Goal: Find specific page/section: Find specific page/section

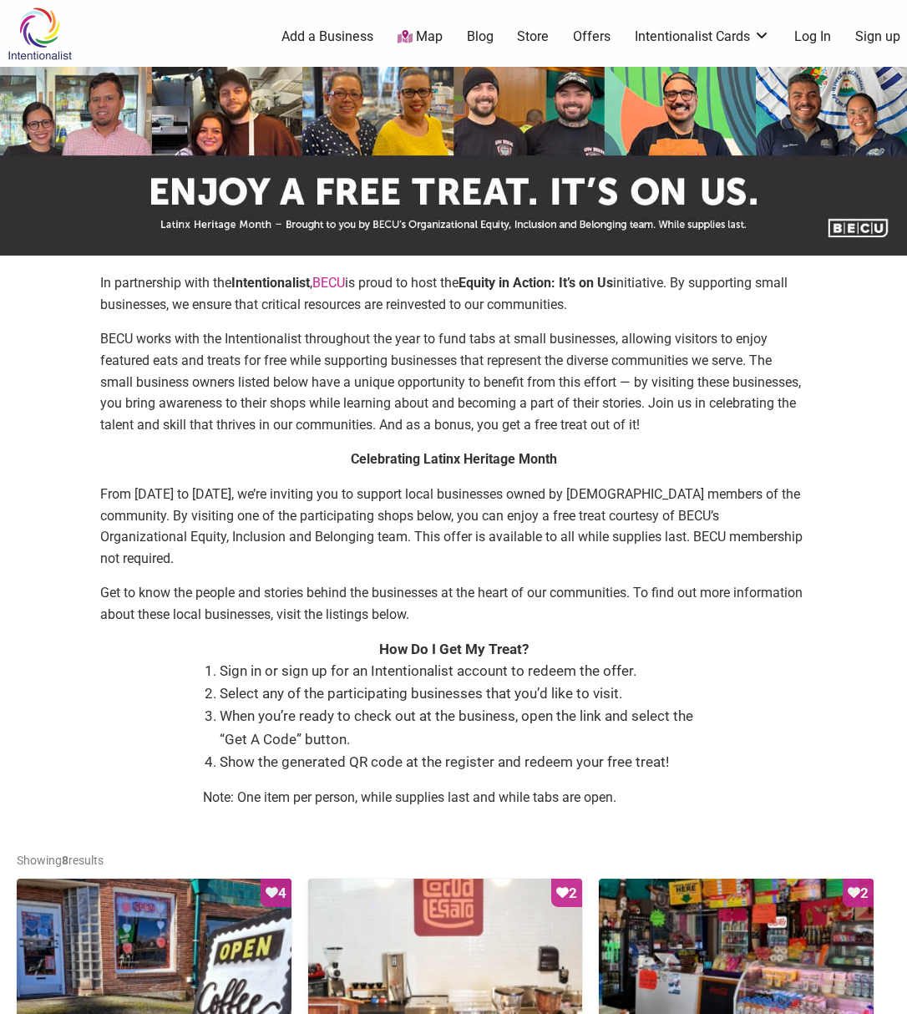
click at [427, 33] on link "Map" at bounding box center [420, 37] width 45 height 19
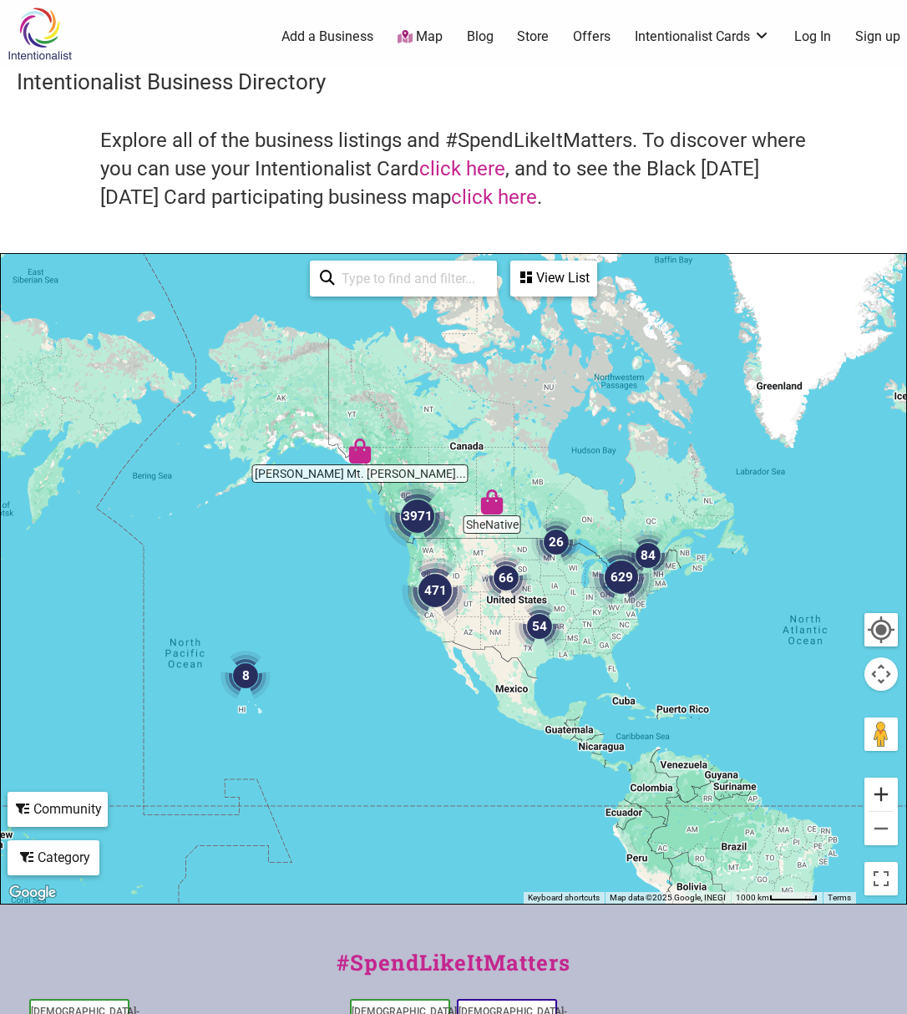
click at [873, 794] on button "Zoom in" at bounding box center [881, 794] width 33 height 33
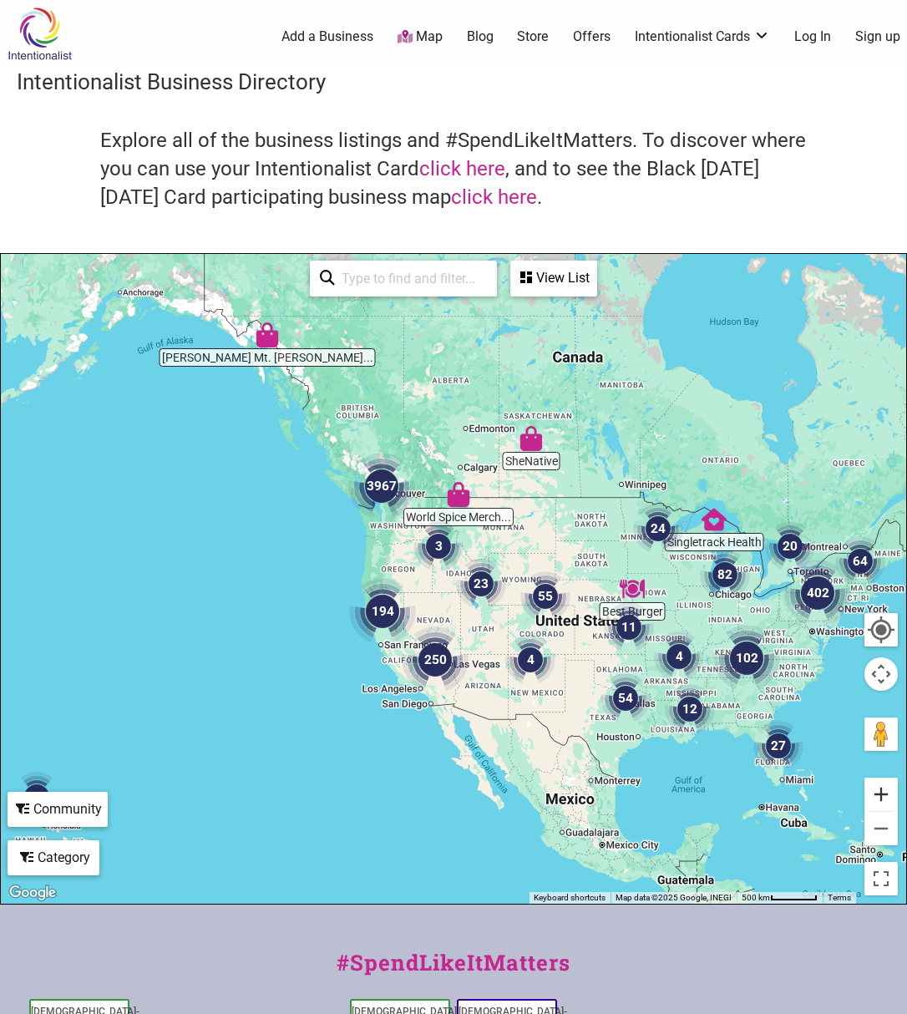
click at [870, 792] on button "Zoom in" at bounding box center [881, 794] width 33 height 33
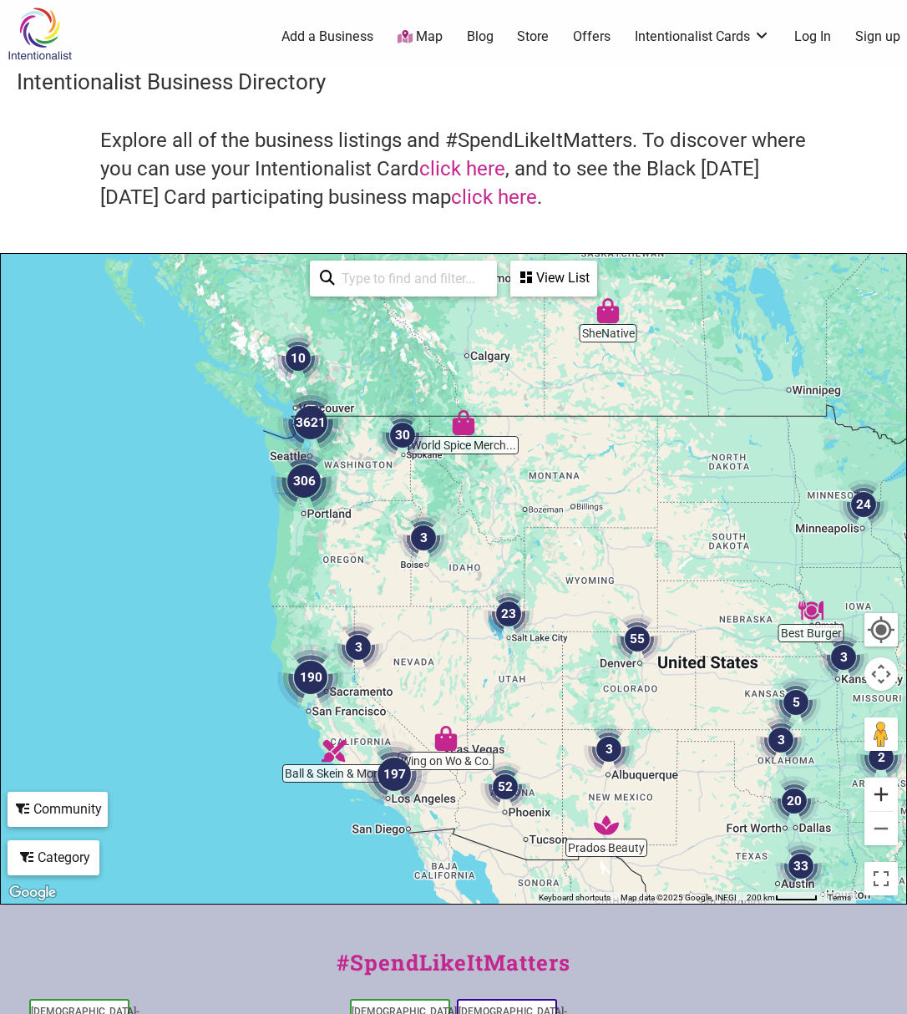
click at [868, 791] on button "Zoom in" at bounding box center [881, 794] width 33 height 33
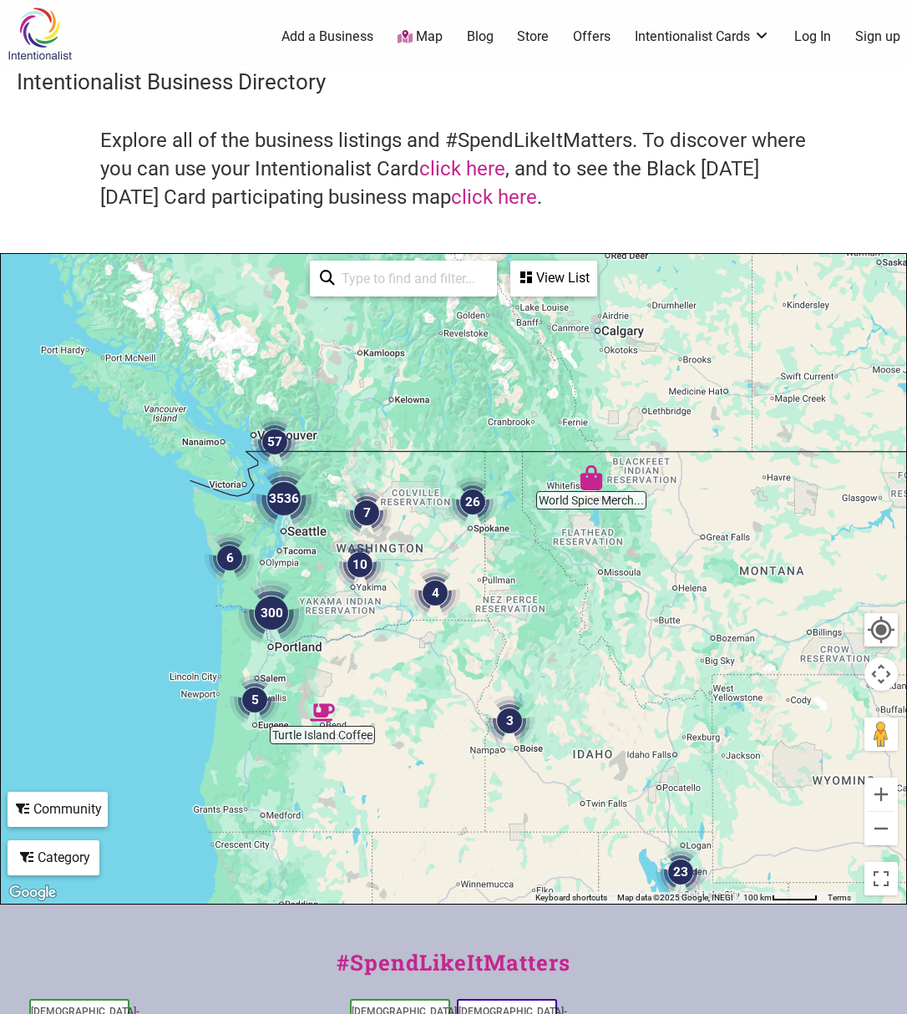
drag, startPoint x: 493, startPoint y: 461, endPoint x: 612, endPoint y: 662, distance: 234.1
click at [610, 658] on div at bounding box center [453, 579] width 905 height 650
click at [884, 794] on button "Zoom in" at bounding box center [881, 794] width 33 height 33
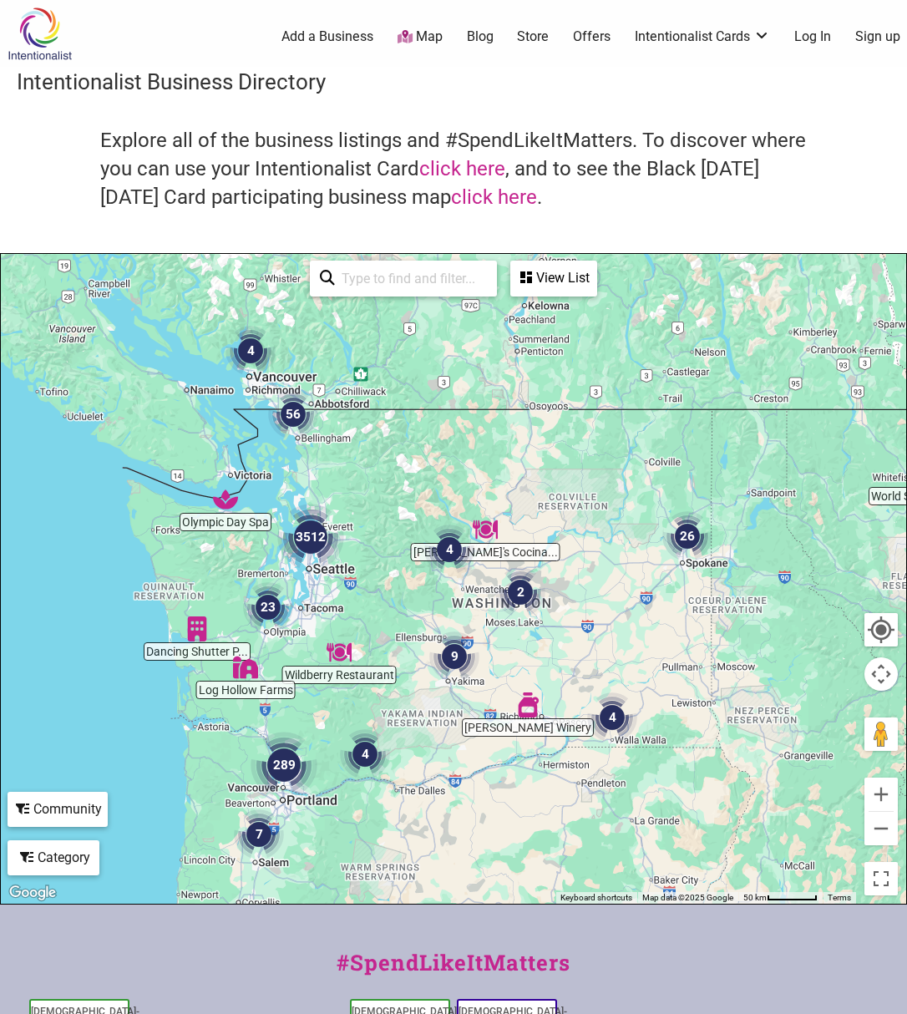
drag, startPoint x: 581, startPoint y: 607, endPoint x: 783, endPoint y: 697, distance: 220.2
click at [783, 697] on div at bounding box center [453, 579] width 905 height 650
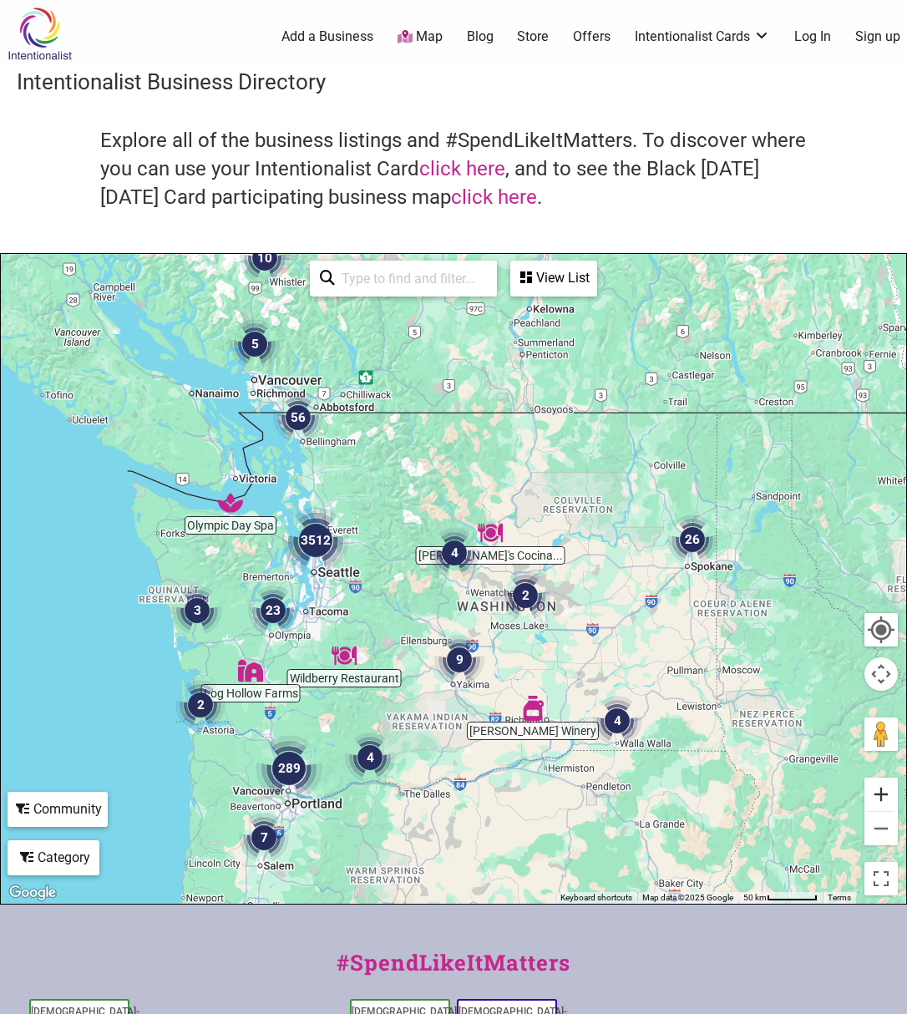
click at [879, 797] on button "Zoom in" at bounding box center [881, 794] width 33 height 33
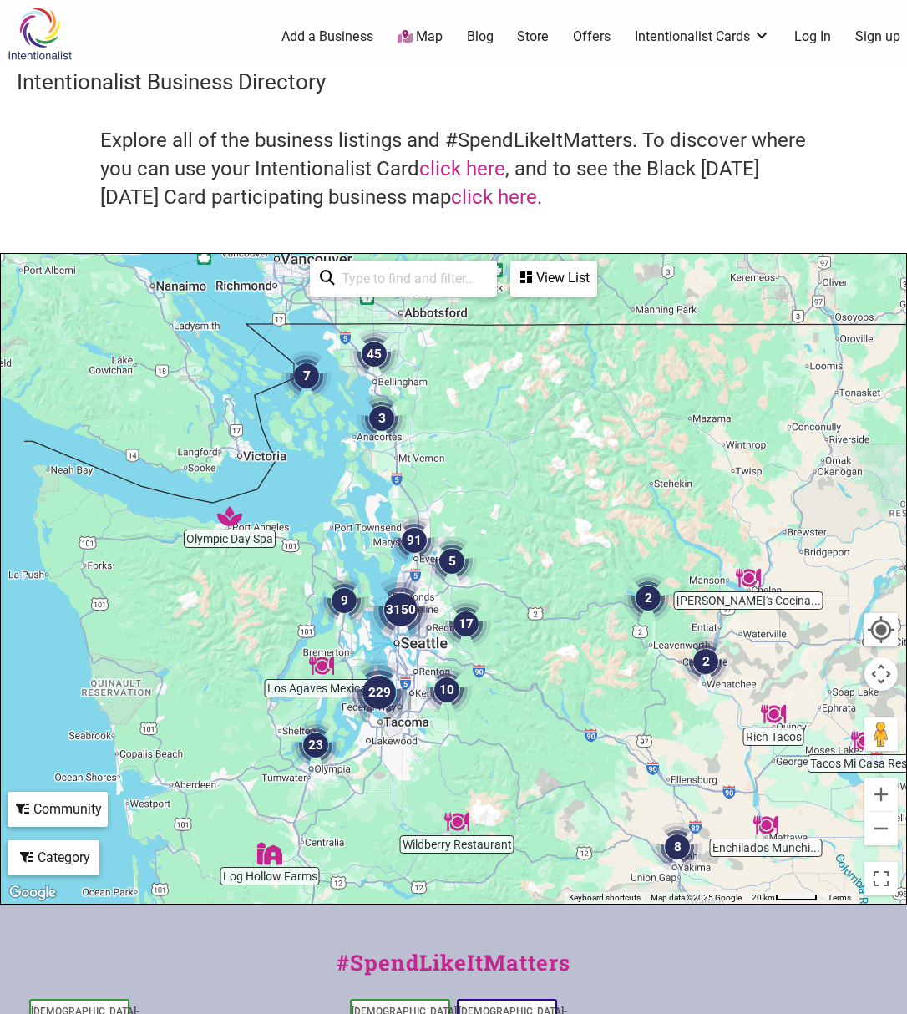
drag, startPoint x: 440, startPoint y: 691, endPoint x: 691, endPoint y: 772, distance: 263.4
click at [665, 771] on div at bounding box center [453, 579] width 905 height 650
click at [880, 795] on button "Zoom in" at bounding box center [881, 794] width 33 height 33
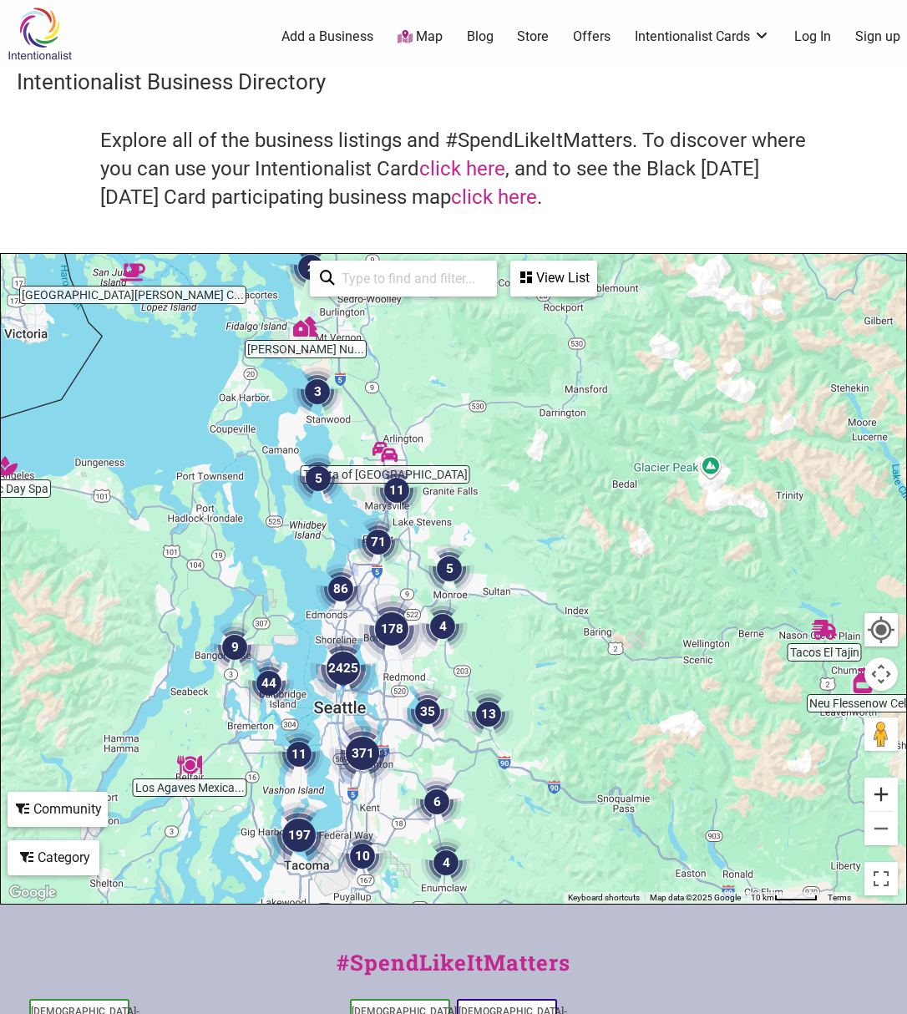
click at [881, 795] on button "Zoom in" at bounding box center [881, 794] width 33 height 33
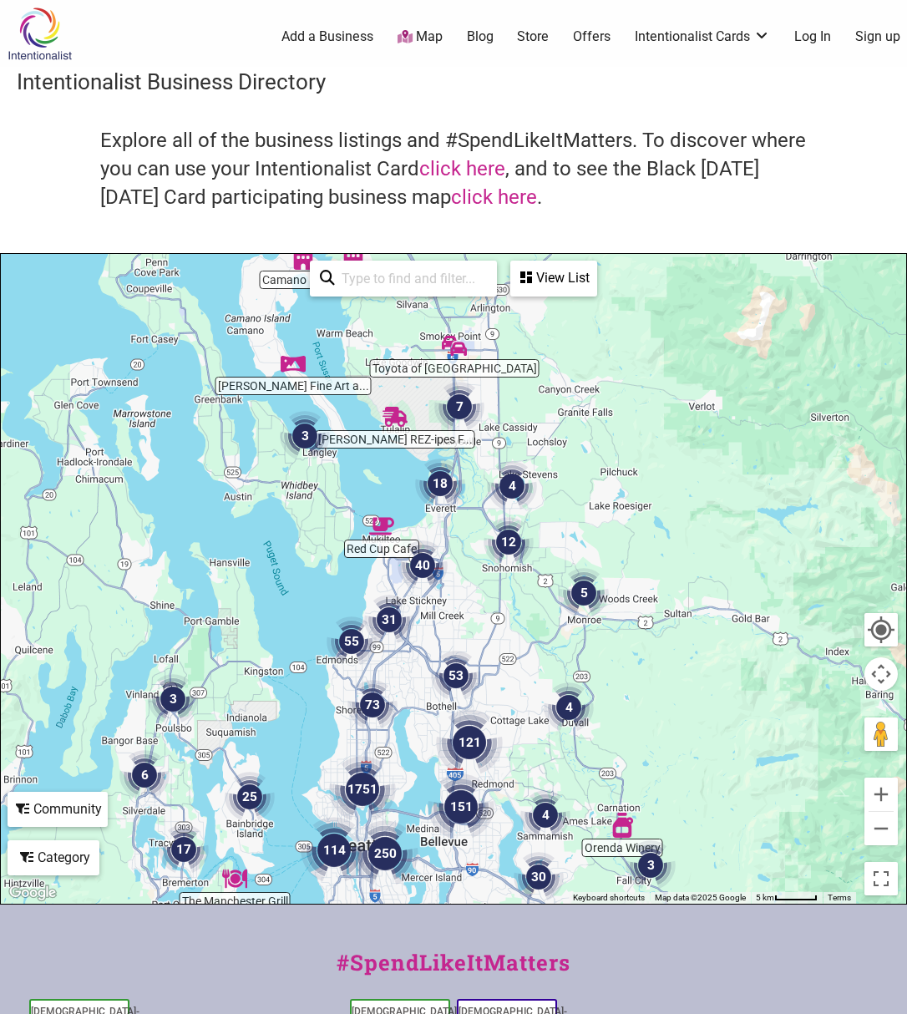
drag, startPoint x: 631, startPoint y: 740, endPoint x: 768, endPoint y: 749, distance: 137.3
click at [768, 749] on div at bounding box center [453, 579] width 905 height 650
click at [381, 619] on img "31" at bounding box center [389, 620] width 50 height 50
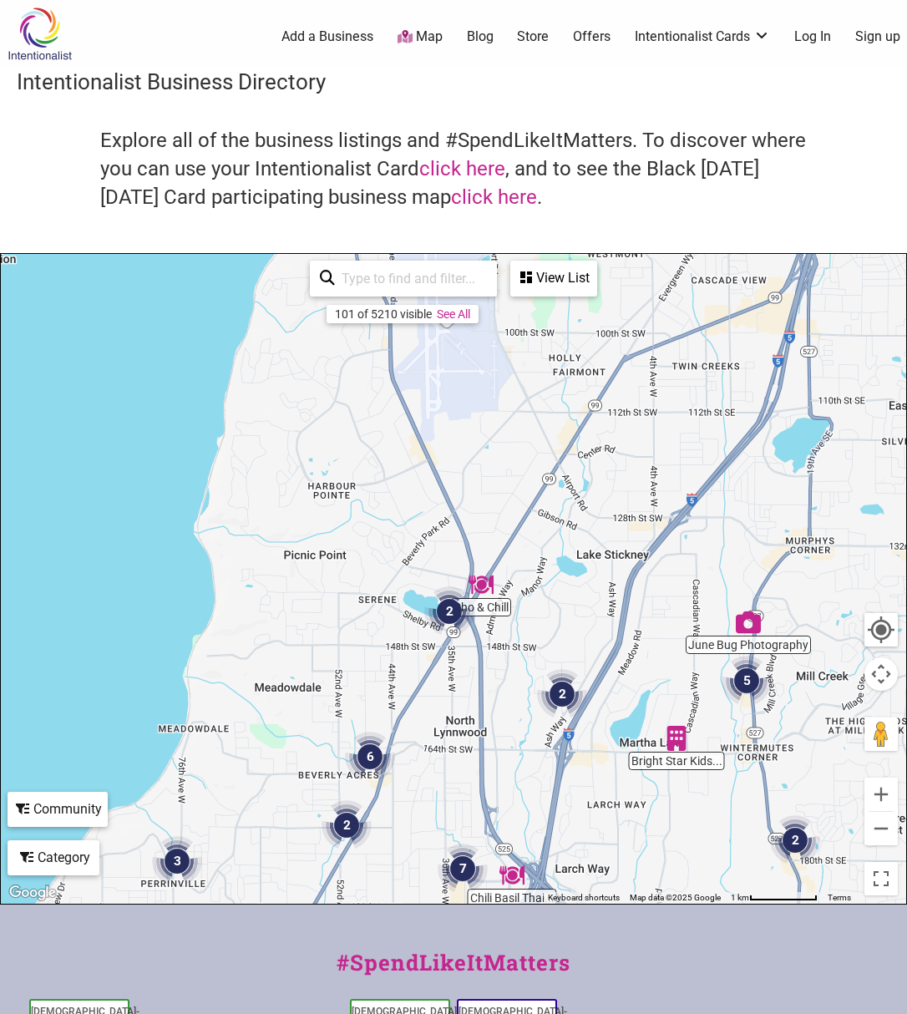
drag, startPoint x: 450, startPoint y: 596, endPoint x: 358, endPoint y: 945, distance: 360.2
click at [359, 904] on div "Chef [PERSON_NAME] Inc. Las Espuelas Fami... Countryside Donuts Snow Home Inspe…" at bounding box center [453, 579] width 905 height 650
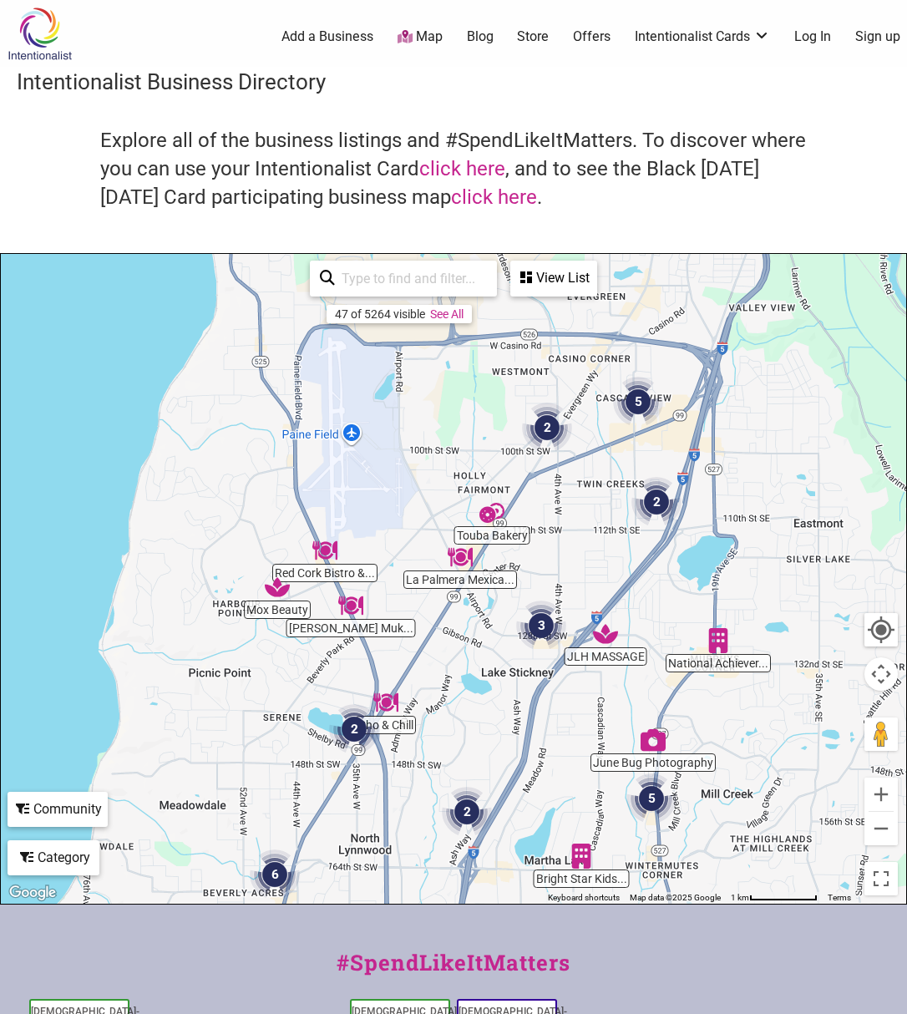
drag, startPoint x: 349, startPoint y: 570, endPoint x: 261, endPoint y: 674, distance: 136.3
click at [261, 674] on div "To navigate, press the arrow keys." at bounding box center [453, 579] width 905 height 650
click at [550, 429] on img "2" at bounding box center [547, 428] width 50 height 50
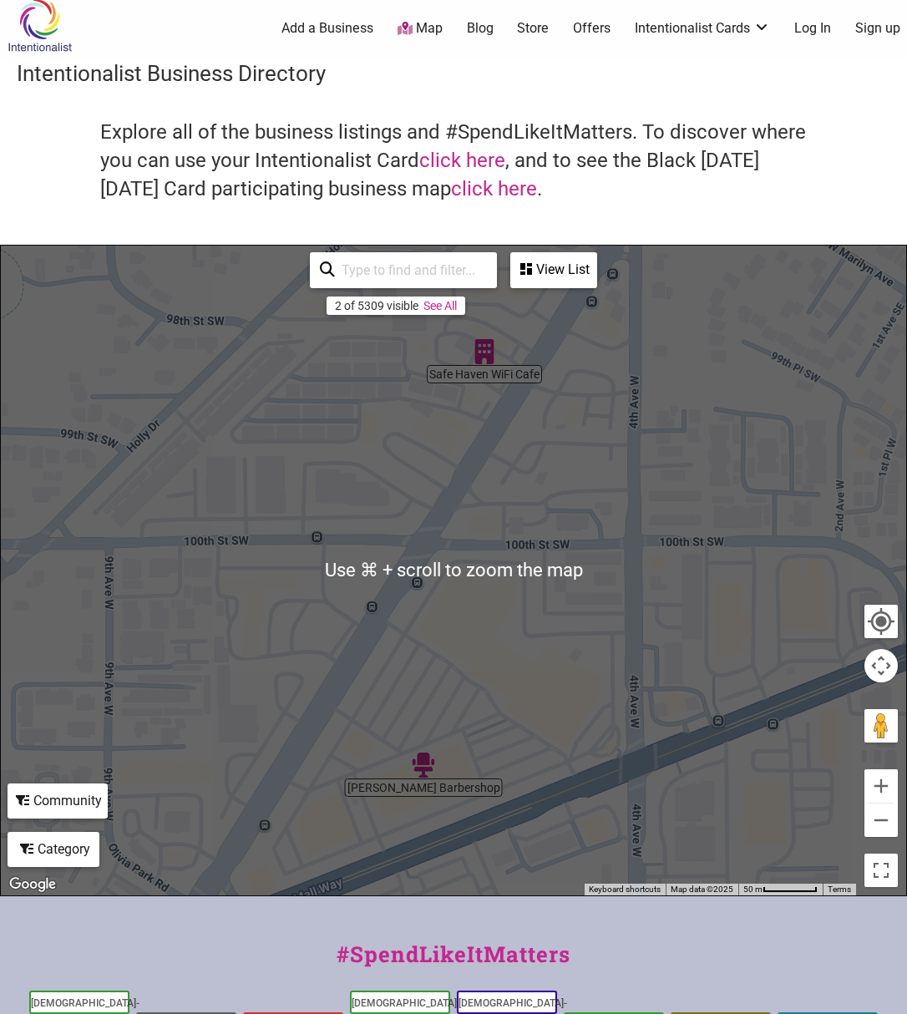
scroll to position [10, 0]
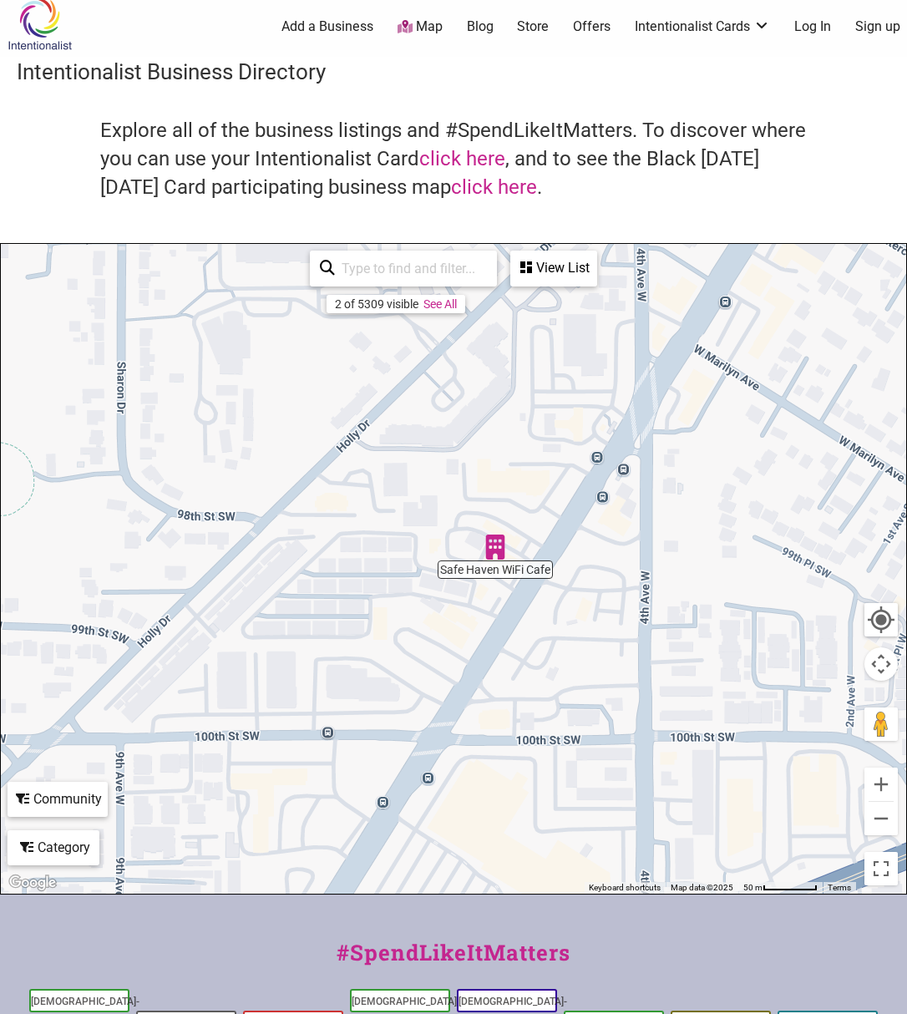
drag, startPoint x: 735, startPoint y: 530, endPoint x: 736, endPoint y: 628, distance: 97.7
click at [733, 646] on div "To navigate, press the arrow keys." at bounding box center [453, 569] width 905 height 650
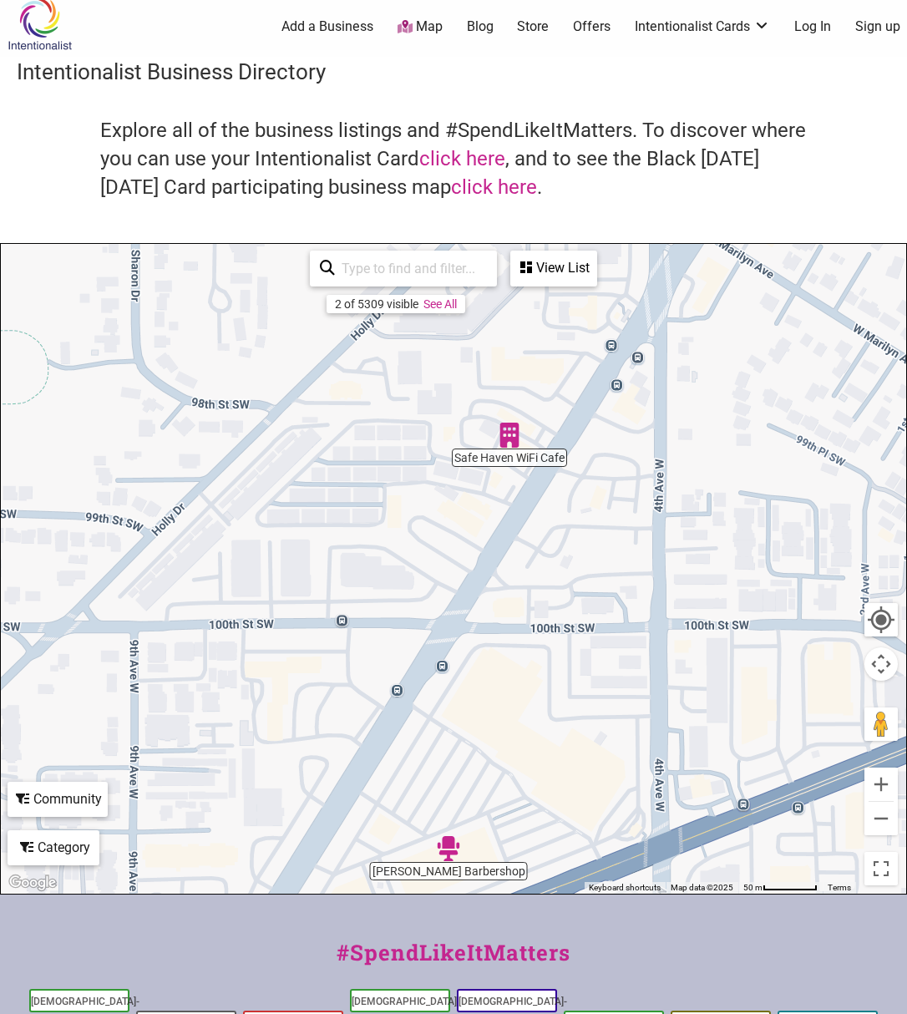
drag, startPoint x: 673, startPoint y: 580, endPoint x: 688, endPoint y: 577, distance: 15.2
click at [687, 578] on div "To navigate, press the arrow keys." at bounding box center [453, 569] width 905 height 650
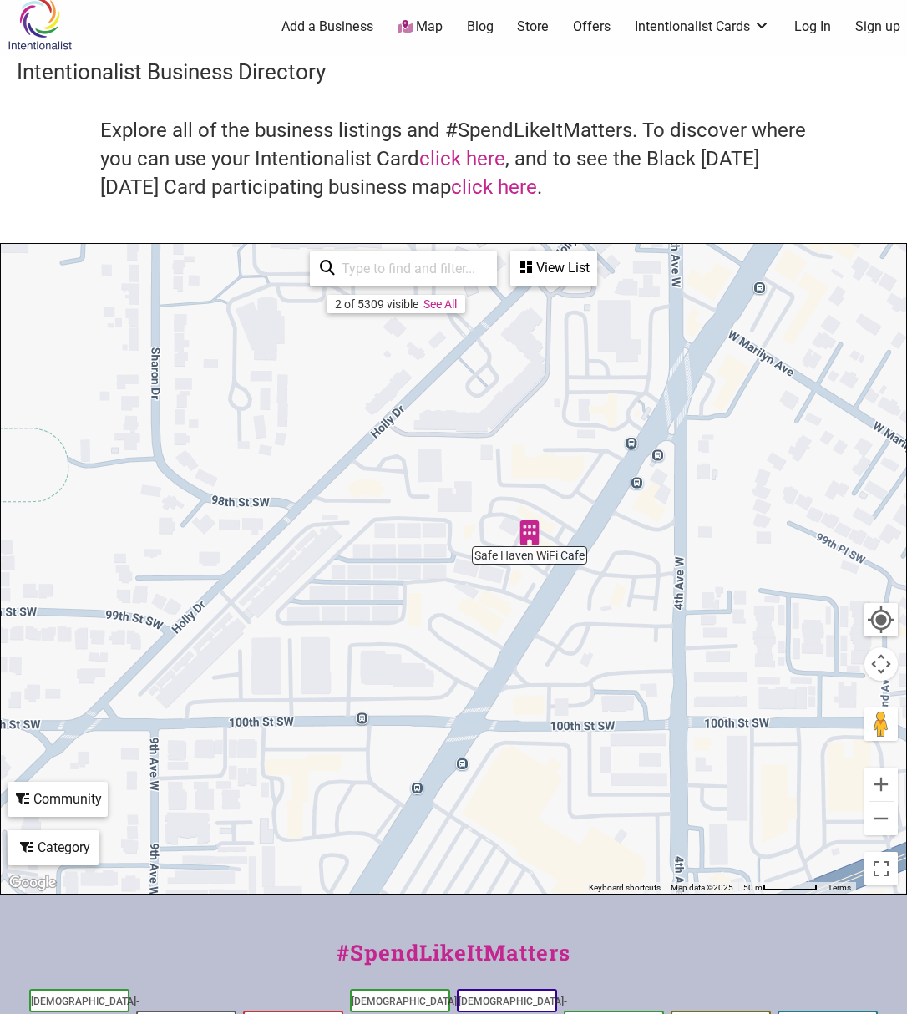
drag, startPoint x: 609, startPoint y: 480, endPoint x: 615, endPoint y: 582, distance: 102.1
click at [615, 582] on div "To navigate, press the arrow keys." at bounding box center [453, 569] width 905 height 650
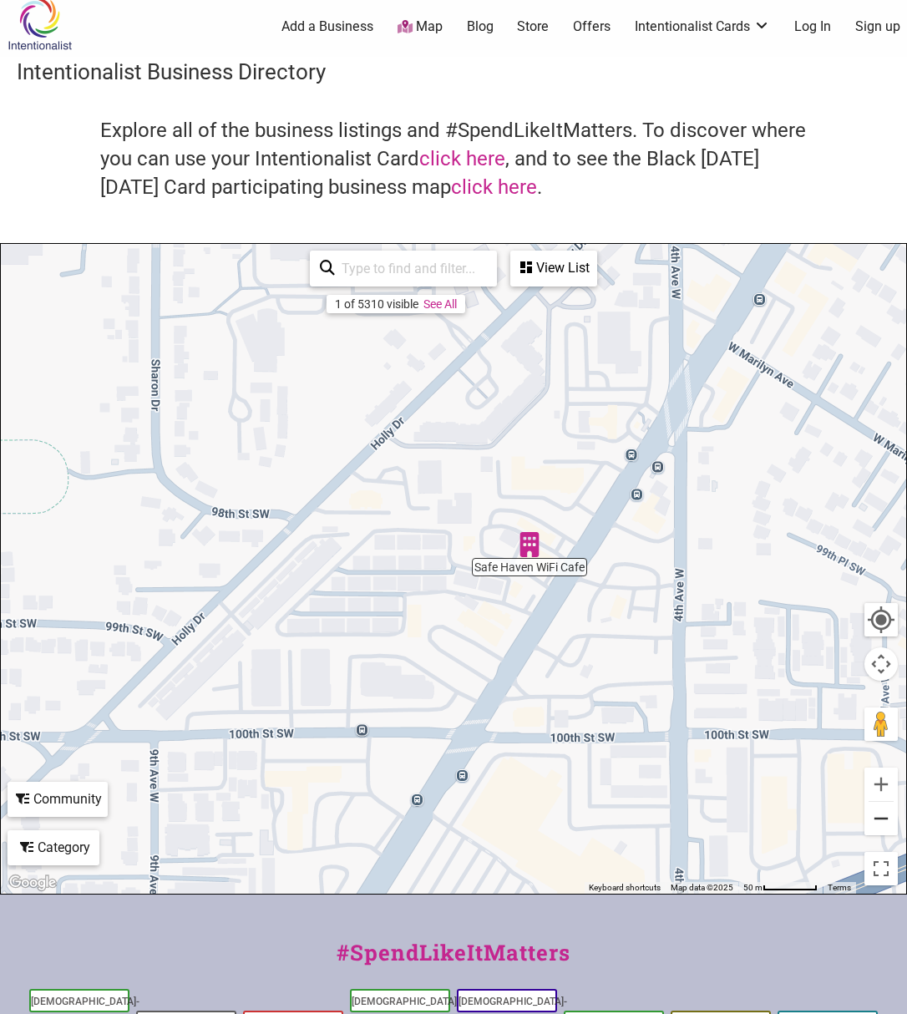
scroll to position [13, 0]
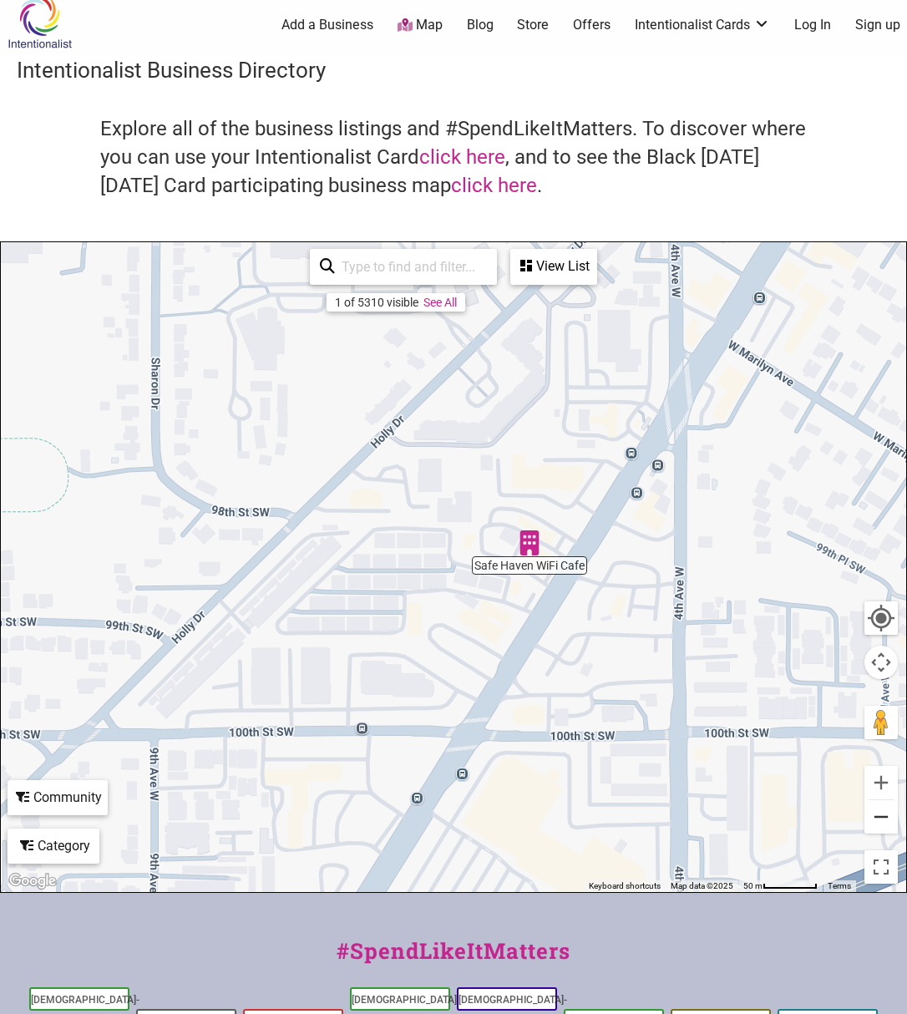
click at [880, 818] on button "Zoom out" at bounding box center [881, 816] width 33 height 33
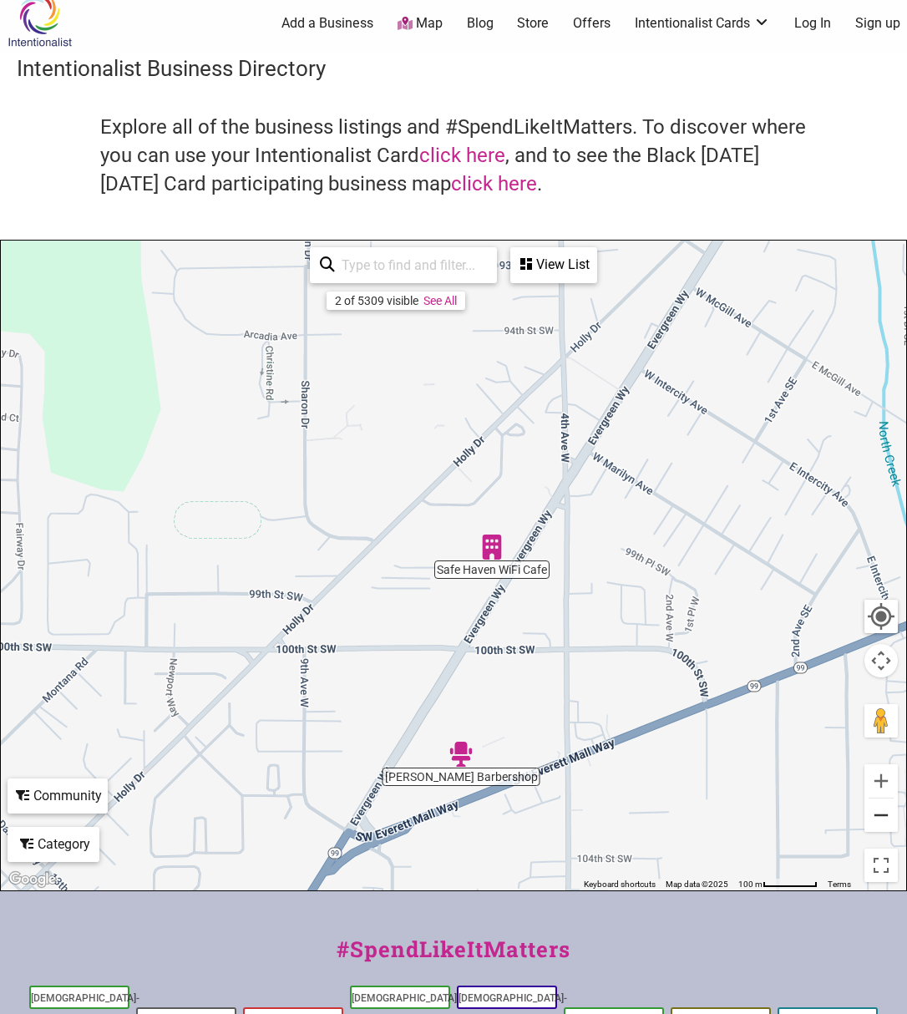
click at [878, 815] on button "Zoom out" at bounding box center [881, 815] width 33 height 33
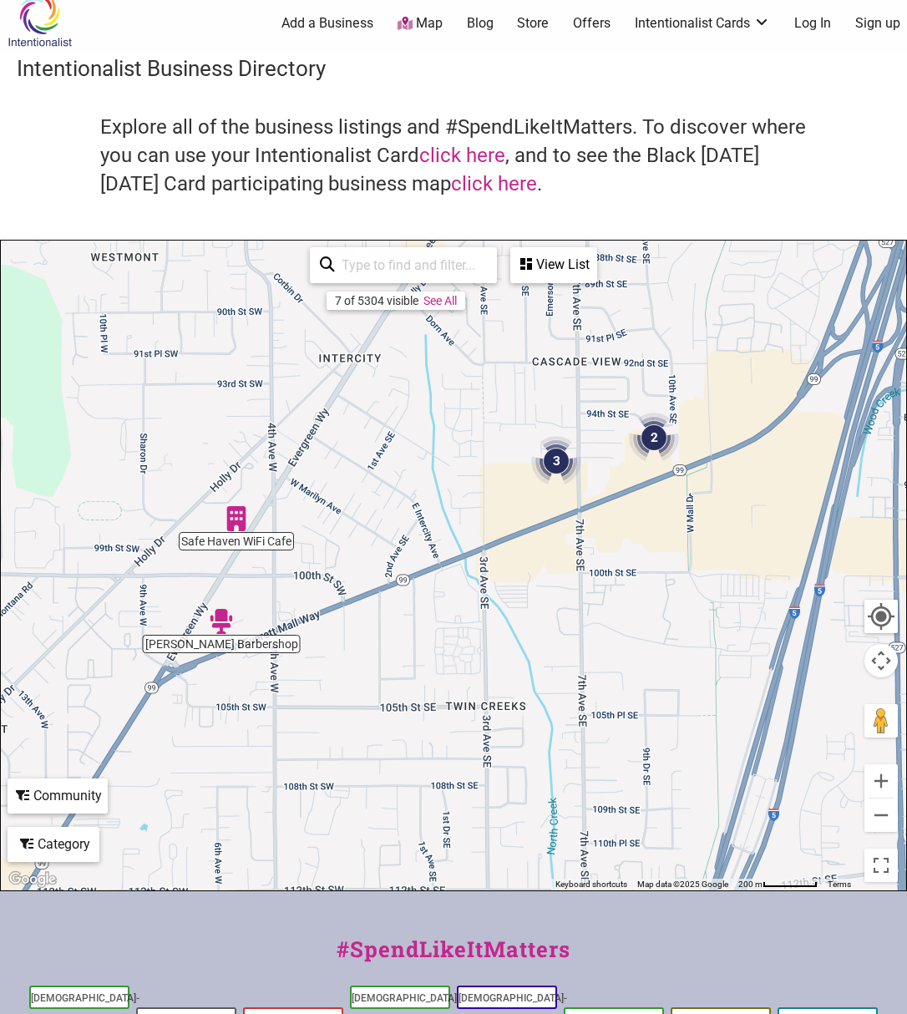
drag, startPoint x: 677, startPoint y: 767, endPoint x: 439, endPoint y: 734, distance: 240.3
click at [439, 734] on div "To navigate, press the arrow keys." at bounding box center [453, 566] width 905 height 650
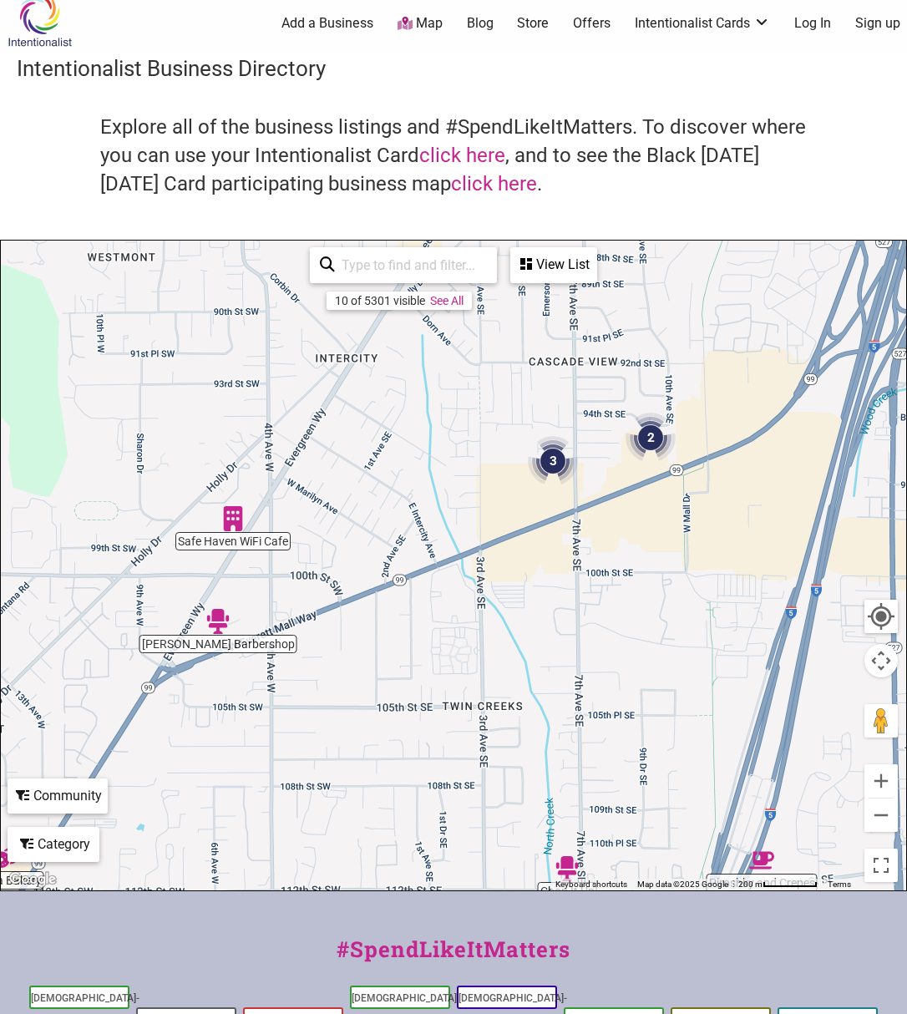
click at [552, 460] on img "3" at bounding box center [553, 461] width 50 height 50
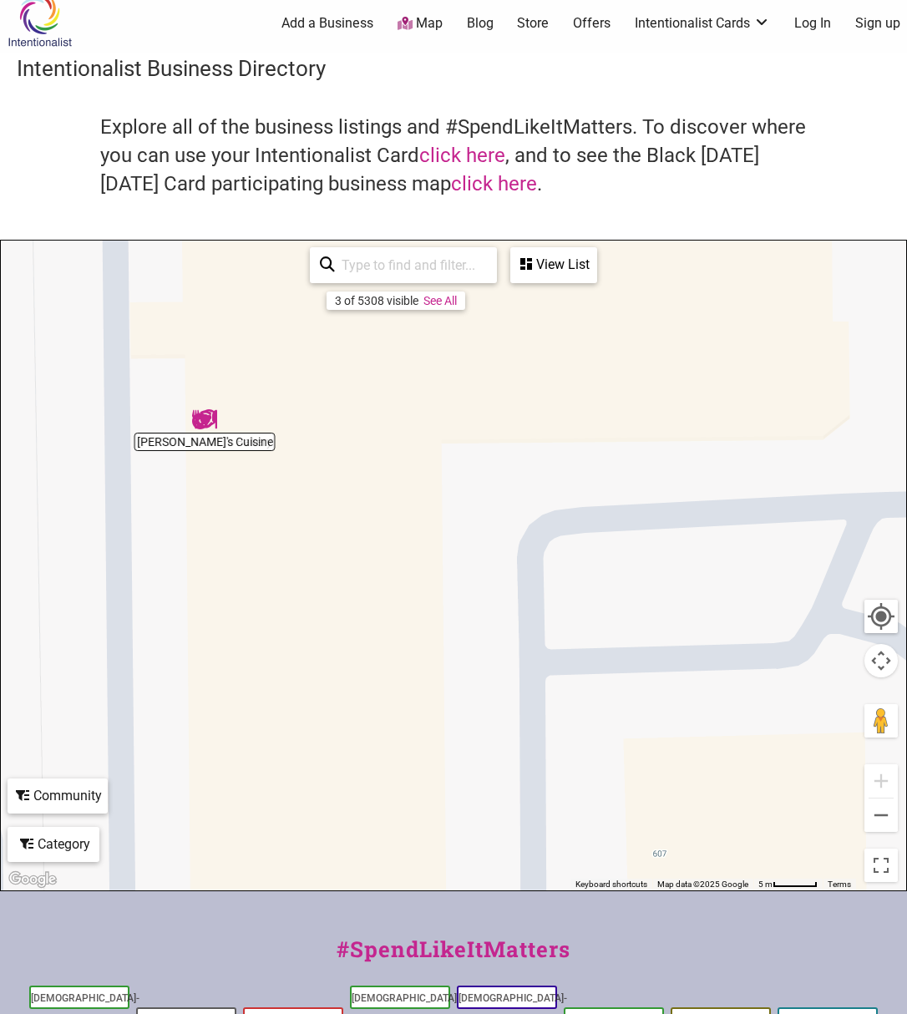
drag, startPoint x: 328, startPoint y: 412, endPoint x: 303, endPoint y: 520, distance: 111.4
click at [303, 520] on div "To navigate, press the arrow keys." at bounding box center [453, 566] width 905 height 650
click at [205, 454] on div "To navigate, press the arrow keys." at bounding box center [453, 566] width 905 height 650
click at [204, 429] on img "Gracie's Cuisine" at bounding box center [204, 419] width 25 height 25
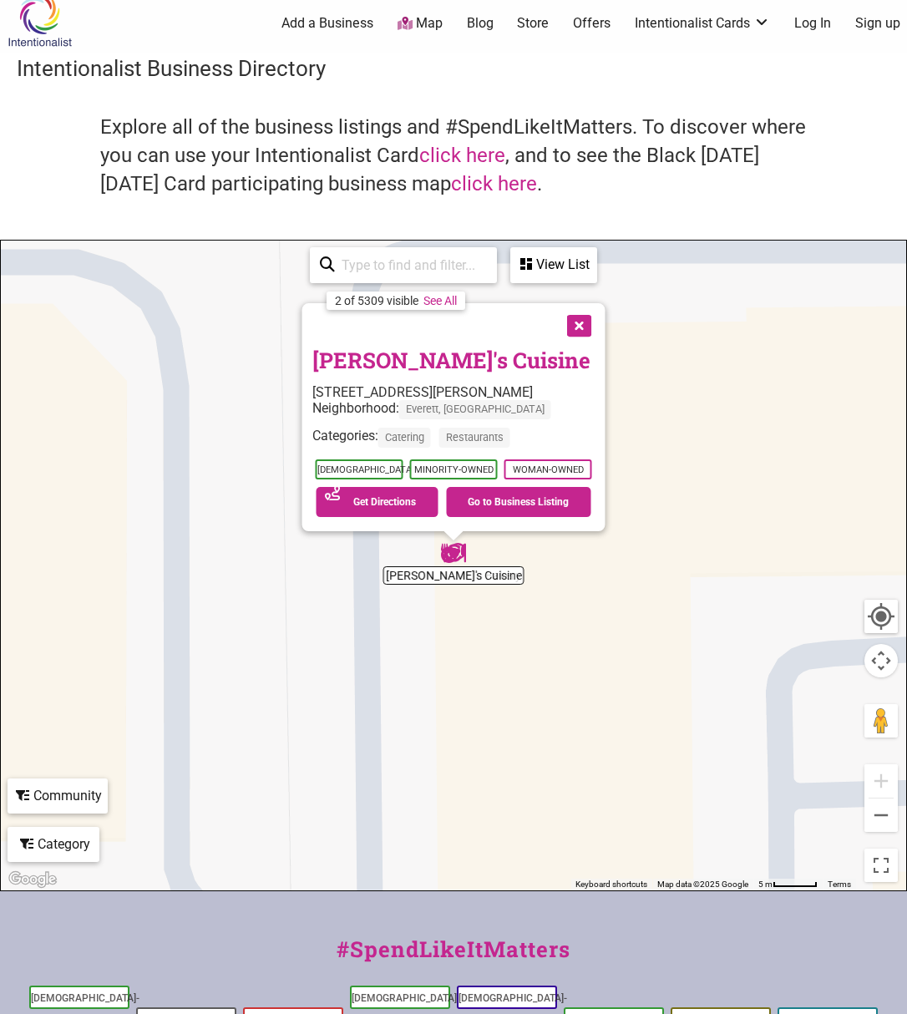
click at [581, 324] on button "Close" at bounding box center [578, 324] width 42 height 42
